Goal: Information Seeking & Learning: Learn about a topic

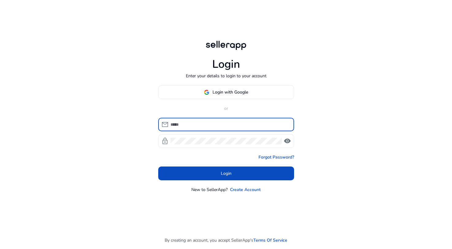
type input "**********"
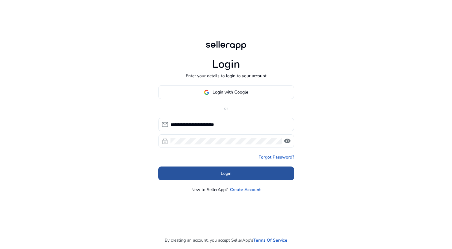
click at [223, 176] on span "Login" at bounding box center [226, 173] width 11 height 6
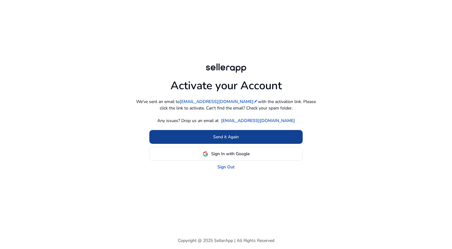
click at [227, 131] on span at bounding box center [225, 137] width 153 height 15
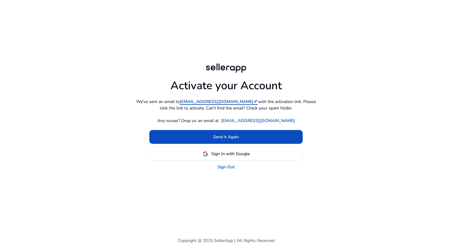
click at [254, 101] on mat-icon "edit" at bounding box center [256, 101] width 4 height 4
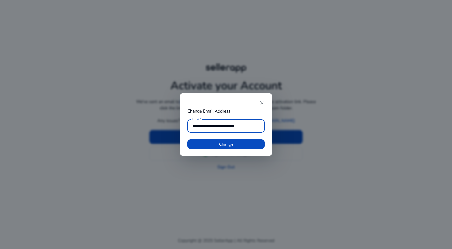
type input "**********"
click at [226, 144] on button "Change" at bounding box center [225, 144] width 77 height 10
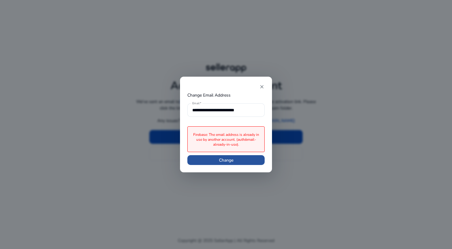
click at [233, 160] on span "Change" at bounding box center [226, 160] width 14 height 6
click at [263, 86] on mat-icon "close" at bounding box center [262, 87] width 6 height 6
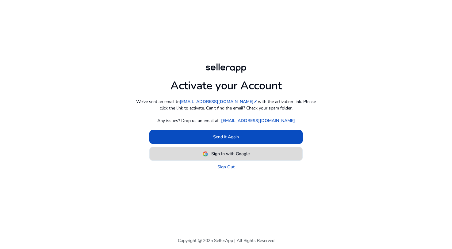
click at [230, 155] on span "Sign In with Google" at bounding box center [230, 154] width 38 height 6
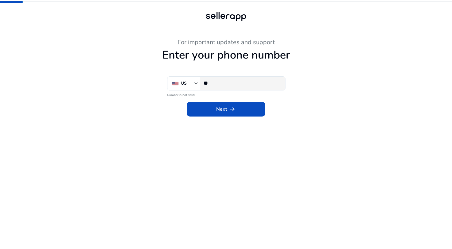
click at [227, 86] on input "**" at bounding box center [242, 83] width 77 height 7
type input "**********"
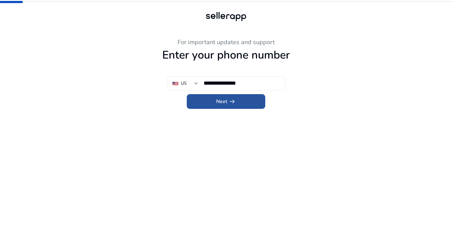
click at [231, 102] on span "arrow_right_alt" at bounding box center [231, 101] width 7 height 7
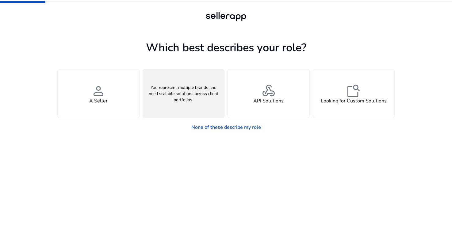
click at [171, 80] on div "groups An Agency" at bounding box center [184, 93] width 82 height 48
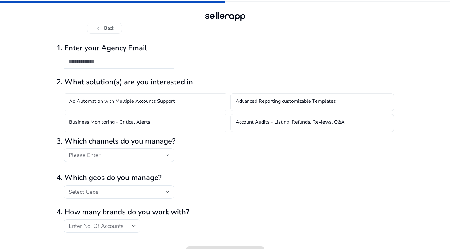
click at [121, 90] on div "Ad Automation with Multiple Accounts Support Advanced Reporting customizable Te…" at bounding box center [224, 111] width 337 height 42
click at [103, 25] on button "chevron_left Back" at bounding box center [104, 28] width 35 height 11
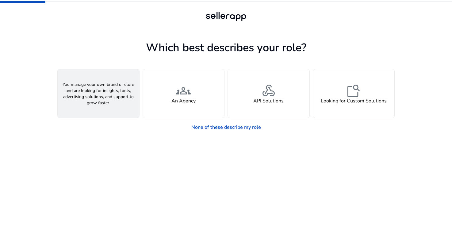
click at [92, 98] on h4 "A Seller" at bounding box center [98, 101] width 18 height 6
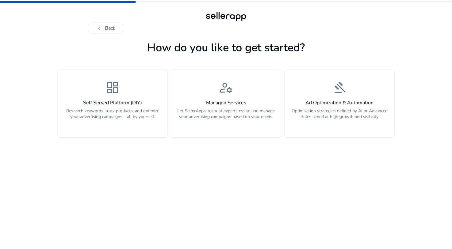
click at [92, 97] on div "dashboard Self Served Platform (DIY) Research keywords, track products, and opt…" at bounding box center [112, 103] width 102 height 46
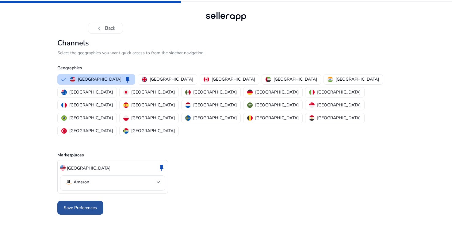
click at [85, 205] on span "Save Preferences" at bounding box center [80, 208] width 33 height 6
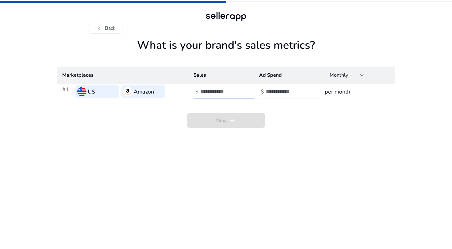
click at [220, 91] on input "number" at bounding box center [220, 91] width 41 height 7
type input "*"
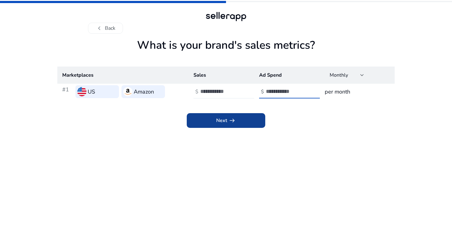
type input "*"
click at [219, 114] on span at bounding box center [226, 120] width 78 height 15
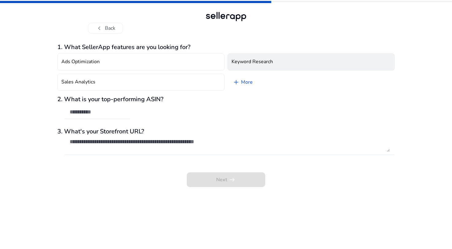
click at [255, 59] on h4 "Keyword Research" at bounding box center [252, 62] width 41 height 6
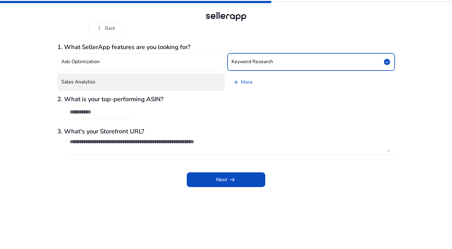
click at [188, 75] on button "Sales Analytics" at bounding box center [140, 82] width 167 height 17
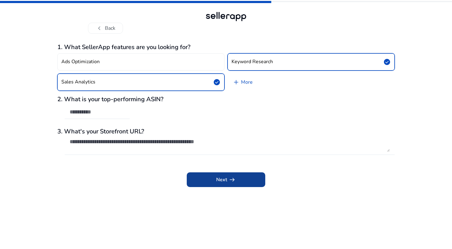
click at [201, 182] on span at bounding box center [226, 179] width 78 height 15
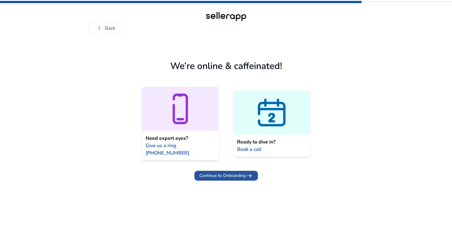
click at [213, 172] on span "Continue to Onboarding" at bounding box center [222, 175] width 46 height 6
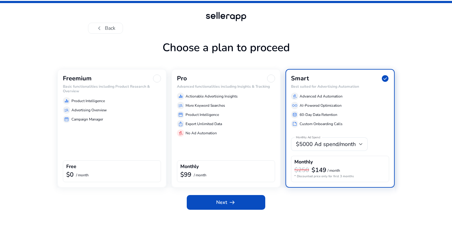
click at [108, 125] on div "Freemium Basic functionalities including Product Research & Overview equalizer …" at bounding box center [111, 128] width 109 height 119
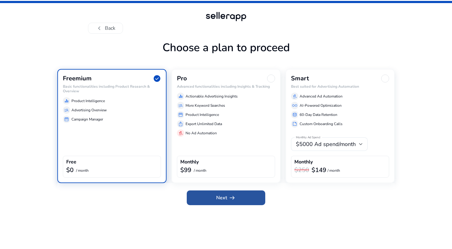
click at [231, 197] on span "arrow_right_alt" at bounding box center [231, 197] width 7 height 7
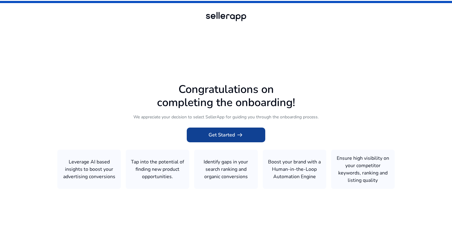
click at [219, 134] on span "Get Started arrow_right_alt" at bounding box center [226, 134] width 35 height 7
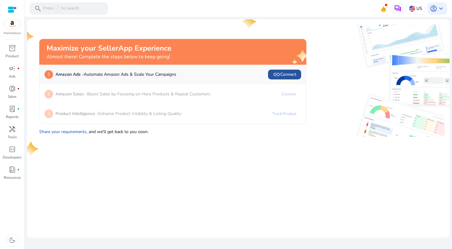
click at [278, 73] on span "link" at bounding box center [276, 74] width 7 height 7
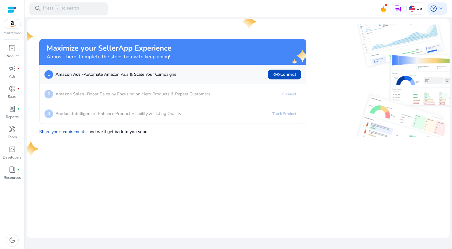
click at [91, 9] on div "search Press / to search" at bounding box center [68, 8] width 78 height 12
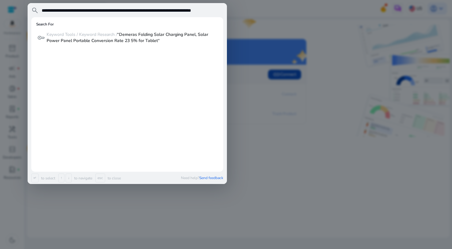
drag, startPoint x: 101, startPoint y: 10, endPoint x: 214, endPoint y: 13, distance: 112.3
click at [214, 13] on input "**********" at bounding box center [132, 10] width 182 height 7
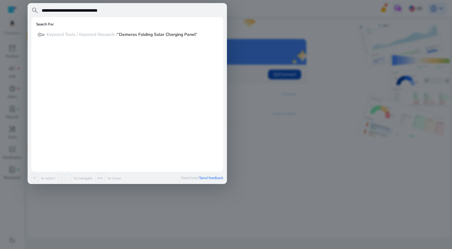
click at [60, 11] on input "**********" at bounding box center [132, 10] width 182 height 7
type input "**********"
click at [109, 24] on div "Search For" at bounding box center [127, 25] width 182 height 7
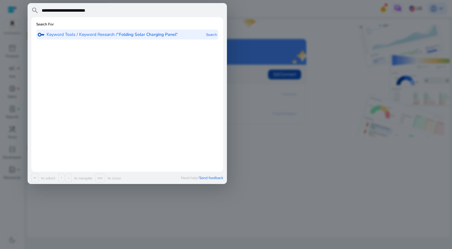
click at [120, 35] on b "“Folding Solar Charging Panel“" at bounding box center [147, 35] width 61 height 6
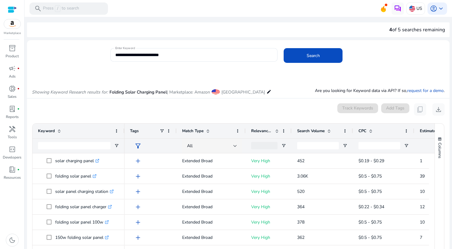
click at [11, 13] on div at bounding box center [12, 9] width 9 height 9
click at [10, 9] on div at bounding box center [12, 9] width 9 height 7
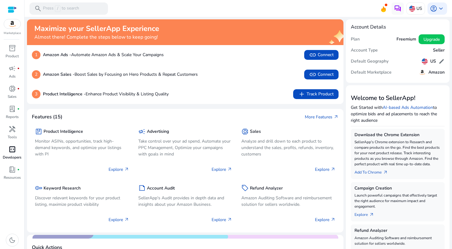
click at [18, 164] on link "code_blocks Developers" at bounding box center [12, 154] width 24 height 20
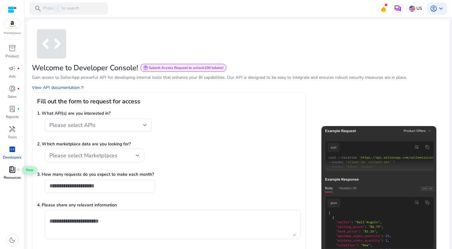
click at [19, 168] on span "fiber_manual_record" at bounding box center [18, 169] width 2 height 2
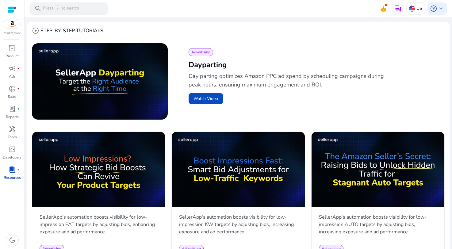
scroll to position [187, 0]
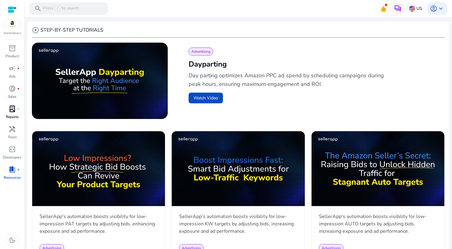
click at [8, 112] on div "lab_profile fiber_manual_record" at bounding box center [12, 109] width 17 height 10
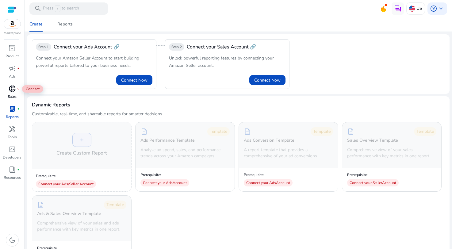
click at [8, 84] on div "donut_small fiber_manual_record" at bounding box center [12, 89] width 17 height 10
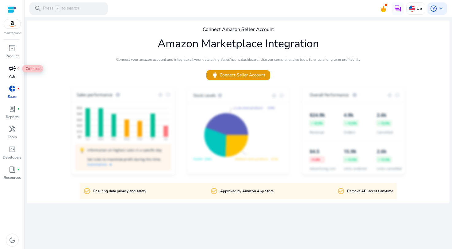
click at [13, 68] on span "campaign" at bounding box center [12, 68] width 7 height 7
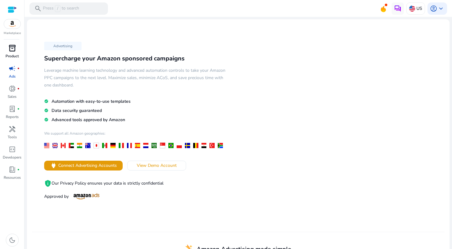
click at [12, 46] on span "inventory_2" at bounding box center [12, 47] width 7 height 7
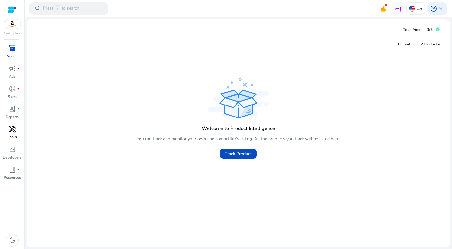
click at [6, 136] on link "handyman Tools" at bounding box center [12, 134] width 24 height 20
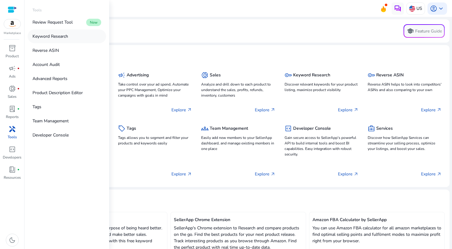
click at [77, 36] on link "Keyword Research" at bounding box center [67, 36] width 78 height 14
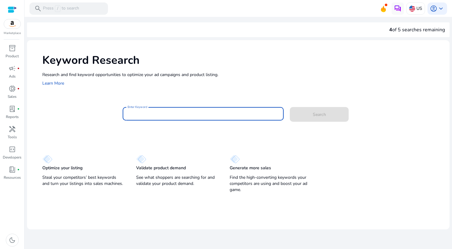
click at [174, 116] on input "Enter Keyword" at bounding box center [203, 113] width 151 height 7
paste input "**********"
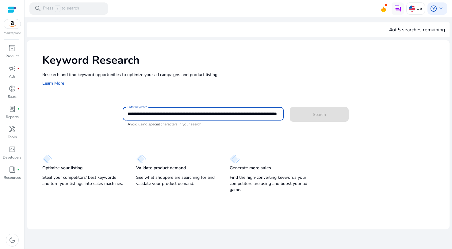
drag, startPoint x: 157, startPoint y: 114, endPoint x: 370, endPoint y: 121, distance: 212.9
click at [370, 121] on div "**********" at bounding box center [284, 117] width 322 height 20
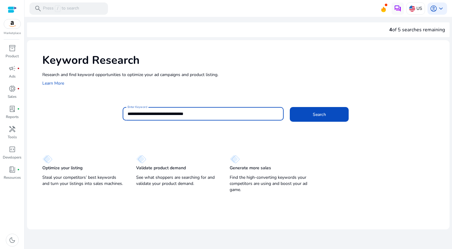
drag, startPoint x: 146, startPoint y: 113, endPoint x: 85, endPoint y: 109, distance: 61.2
click at [85, 109] on div "**********" at bounding box center [243, 117] width 402 height 20
type input "**********"
click at [319, 114] on button "Search" at bounding box center [319, 114] width 59 height 15
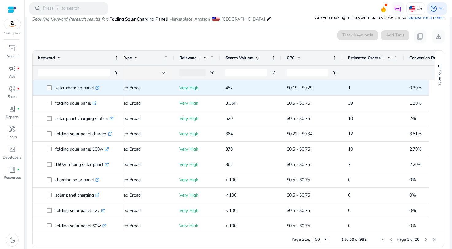
scroll to position [0, 76]
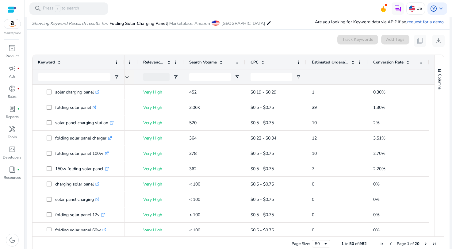
click at [14, 28] on img at bounding box center [12, 23] width 17 height 9
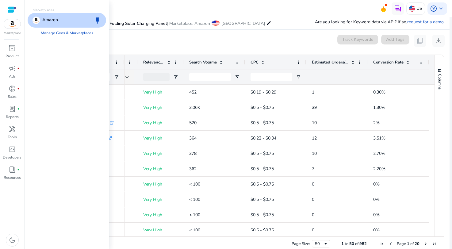
click at [56, 21] on p "Amazon" at bounding box center [50, 20] width 16 height 7
